Goal: Task Accomplishment & Management: Manage account settings

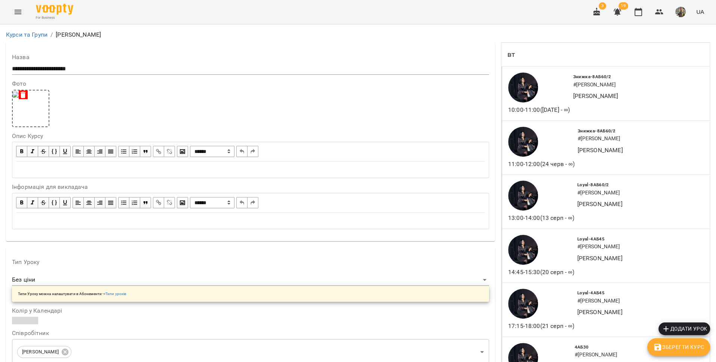
scroll to position [250, 0]
click at [20, 16] on icon "Menu" at bounding box center [17, 11] width 9 height 9
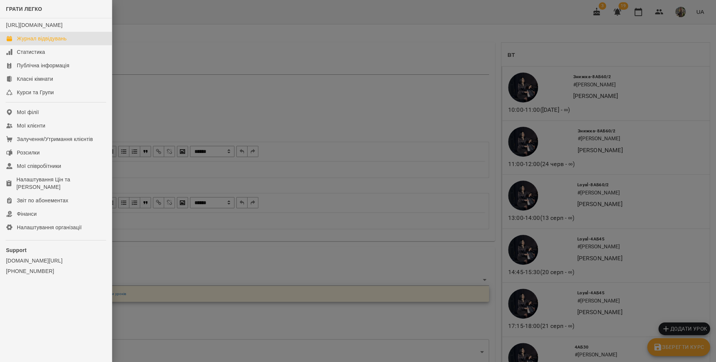
click at [22, 42] on div "Журнал відвідувань" at bounding box center [42, 38] width 50 height 7
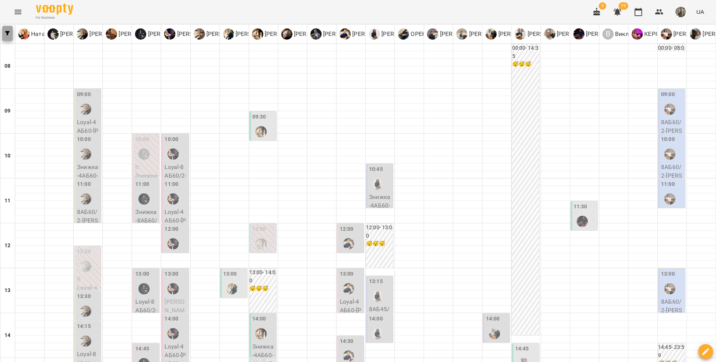
click at [8, 38] on button "button" at bounding box center [7, 33] width 10 height 15
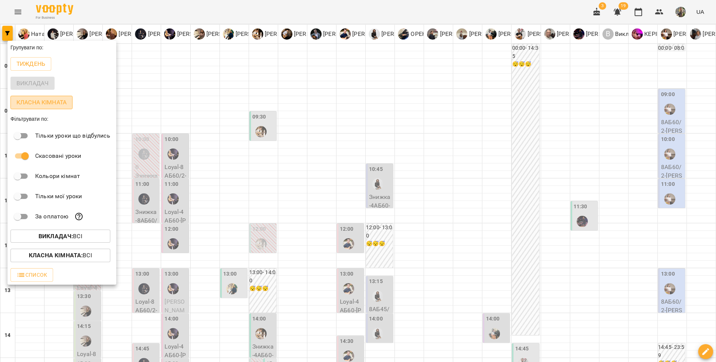
click at [35, 102] on p "Класна кімната" at bounding box center [41, 102] width 50 height 9
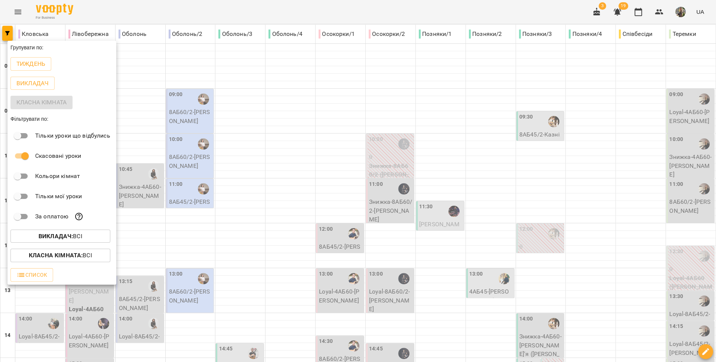
click at [403, 168] on div at bounding box center [358, 181] width 716 height 362
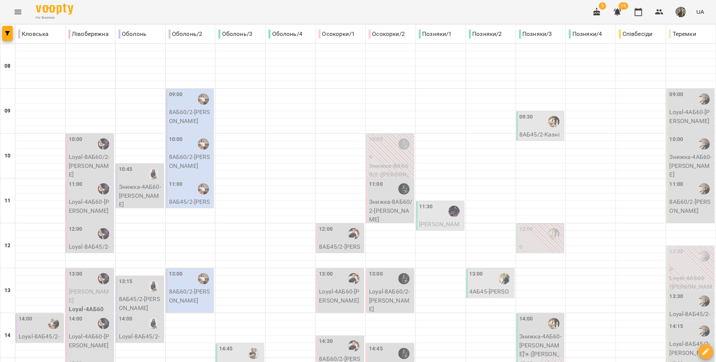
type input "**********"
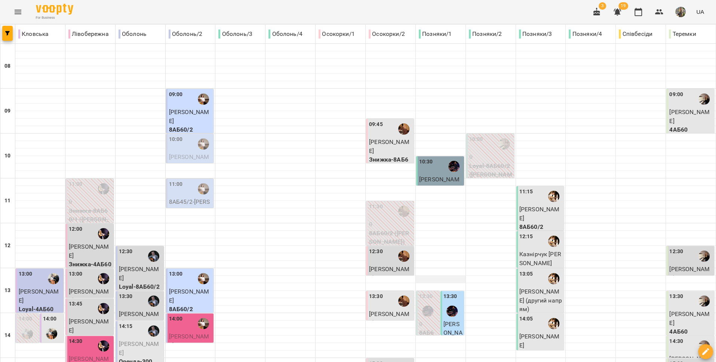
scroll to position [217, 0]
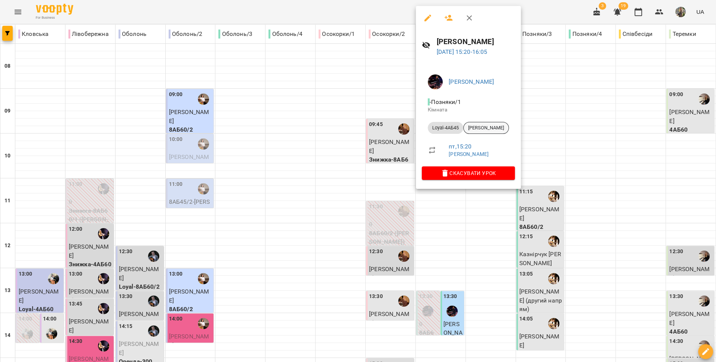
click at [494, 130] on span "[PERSON_NAME]" at bounding box center [486, 127] width 45 height 7
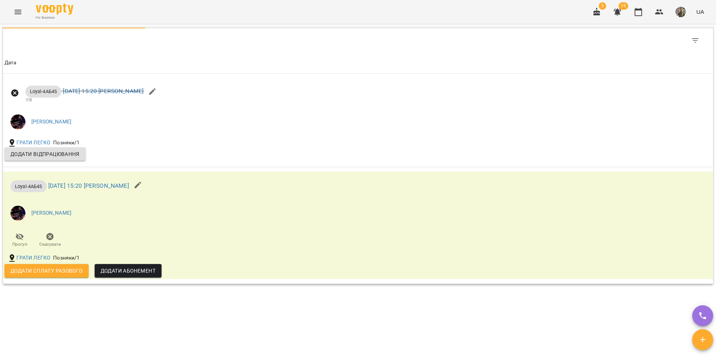
scroll to position [613, 0]
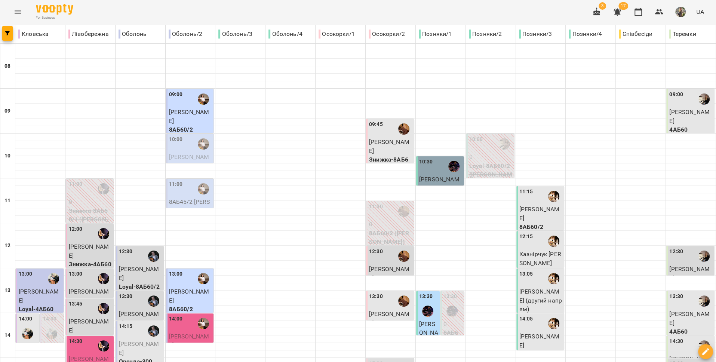
scroll to position [145, 0]
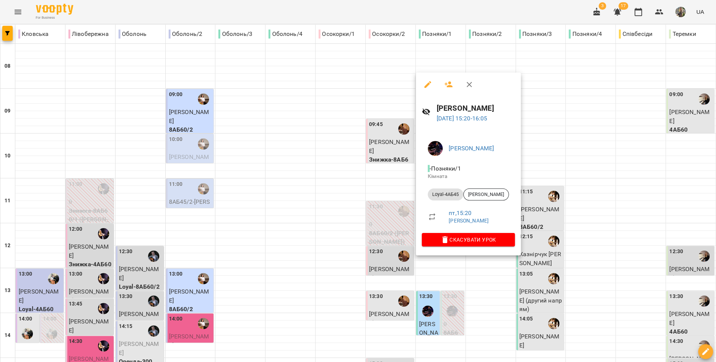
click at [438, 282] on div at bounding box center [358, 181] width 716 height 362
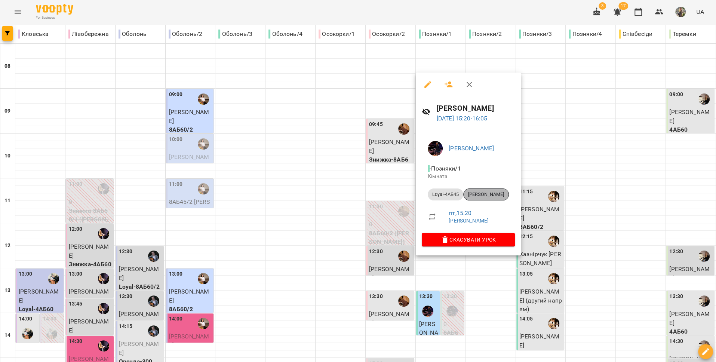
click at [486, 194] on span "[PERSON_NAME]" at bounding box center [486, 194] width 45 height 7
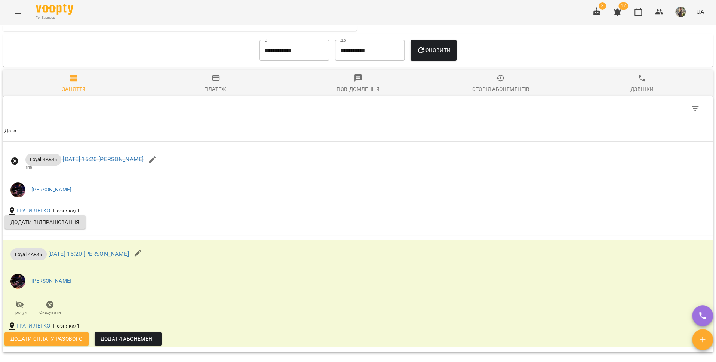
scroll to position [613, 0]
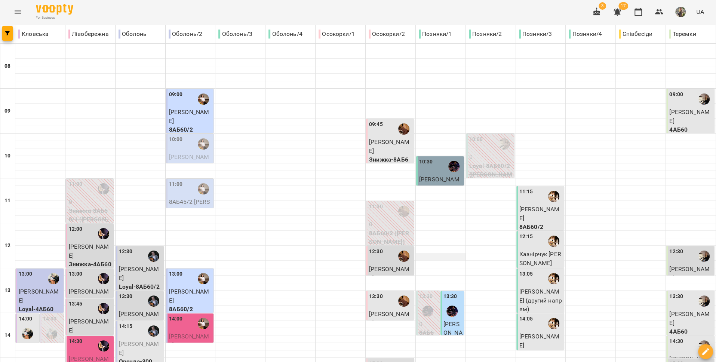
scroll to position [314, 0]
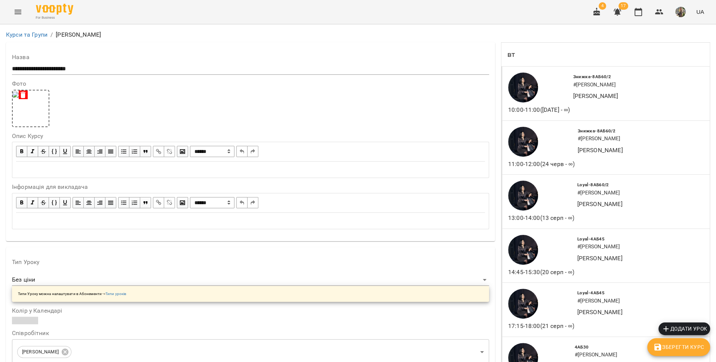
scroll to position [1164, 0]
